Goal: Task Accomplishment & Management: Complete application form

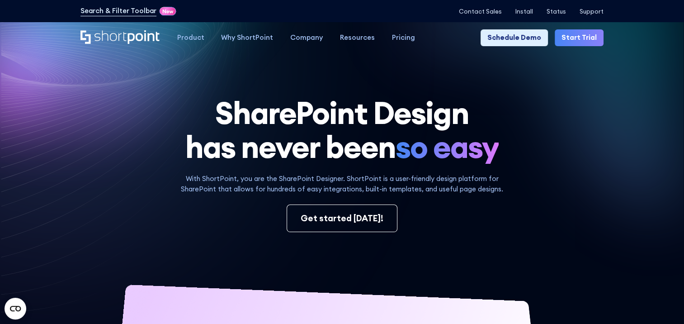
click at [572, 43] on link "Start Trial" at bounding box center [579, 37] width 49 height 17
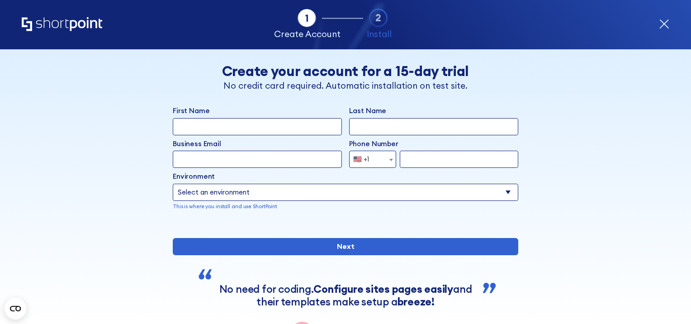
click at [253, 130] on input "First Name" at bounding box center [257, 126] width 169 height 17
type input "[PERSON_NAME]"
type input "Kington"
click at [255, 158] on input "Business Email" at bounding box center [257, 159] width 169 height 17
type input "[PERSON_NAME][EMAIL_ADDRESS][PERSON_NAME][DOMAIN_NAME]"
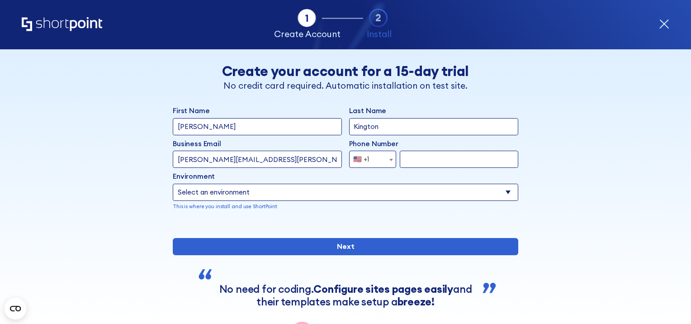
click at [489, 158] on input "form" at bounding box center [459, 159] width 118 height 17
type input "6104052766"
click at [348, 194] on select "Select an environment Microsoft 365 SharePoint Online SharePoint Subscription E…" at bounding box center [345, 192] width 345 height 17
